Goal: Learn about a topic: Learn about a topic

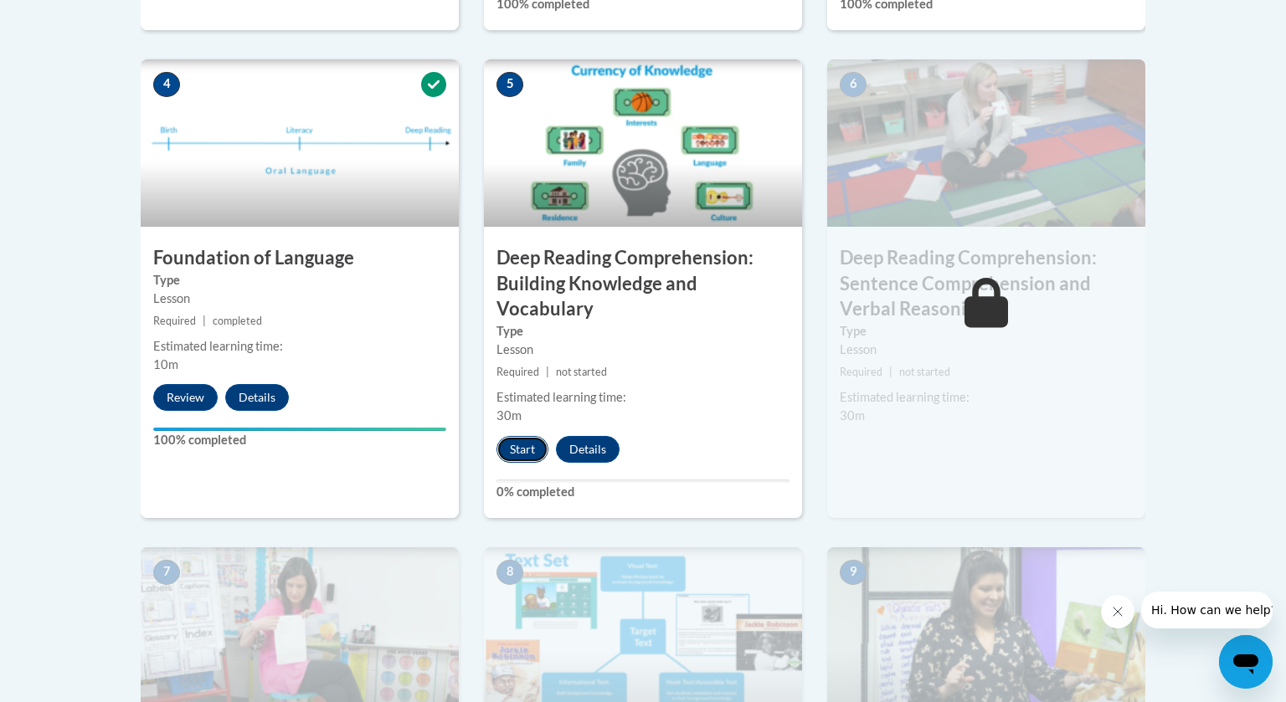
click at [519, 442] on button "Start" at bounding box center [522, 449] width 52 height 27
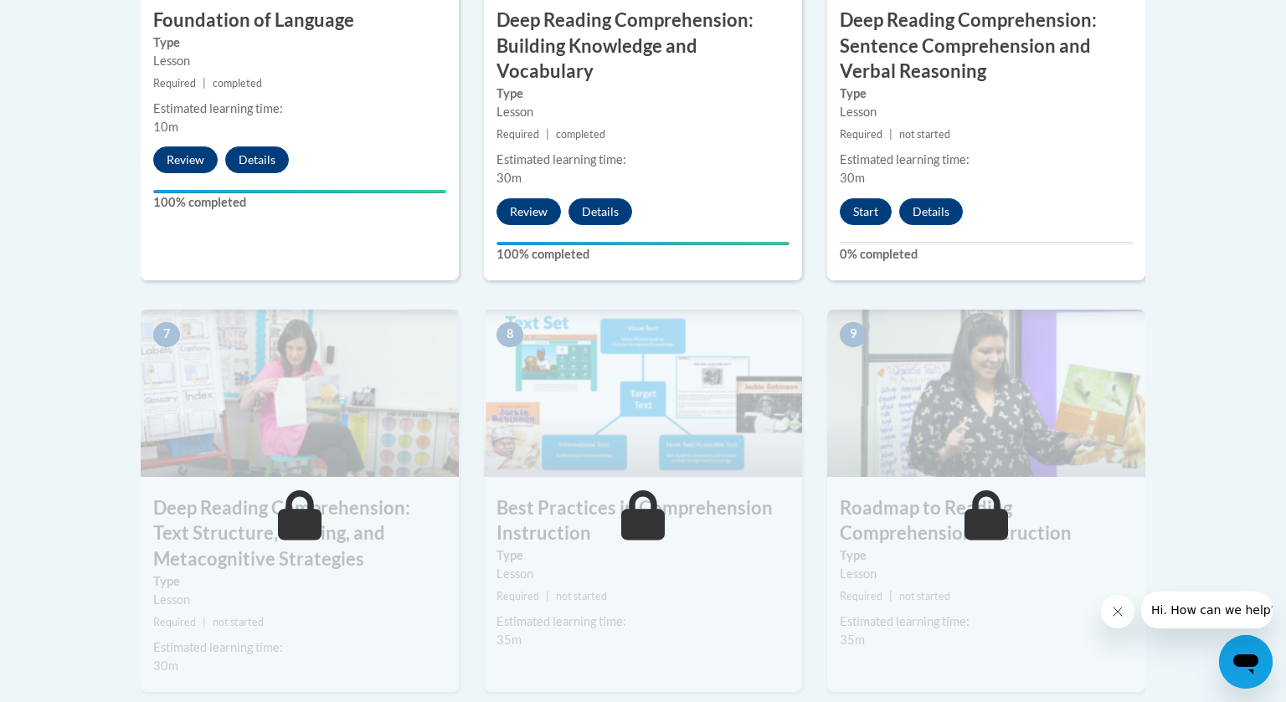
scroll to position [1175, 0]
